Goal: Navigation & Orientation: Find specific page/section

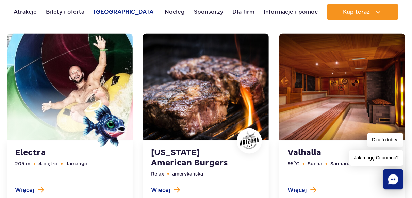
scroll to position [2024, 0]
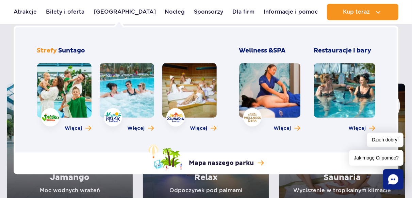
click at [70, 95] on link at bounding box center [64, 90] width 54 height 54
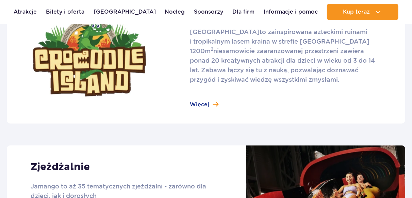
scroll to position [636, 0]
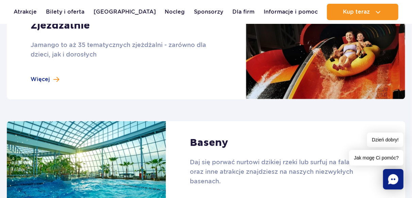
click at [228, 86] on link at bounding box center [206, 51] width 398 height 95
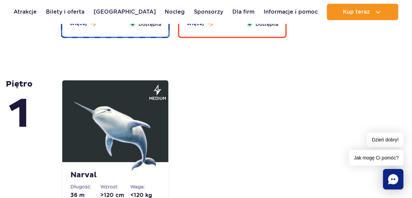
scroll to position [1308, 0]
